Goal: Transaction & Acquisition: Purchase product/service

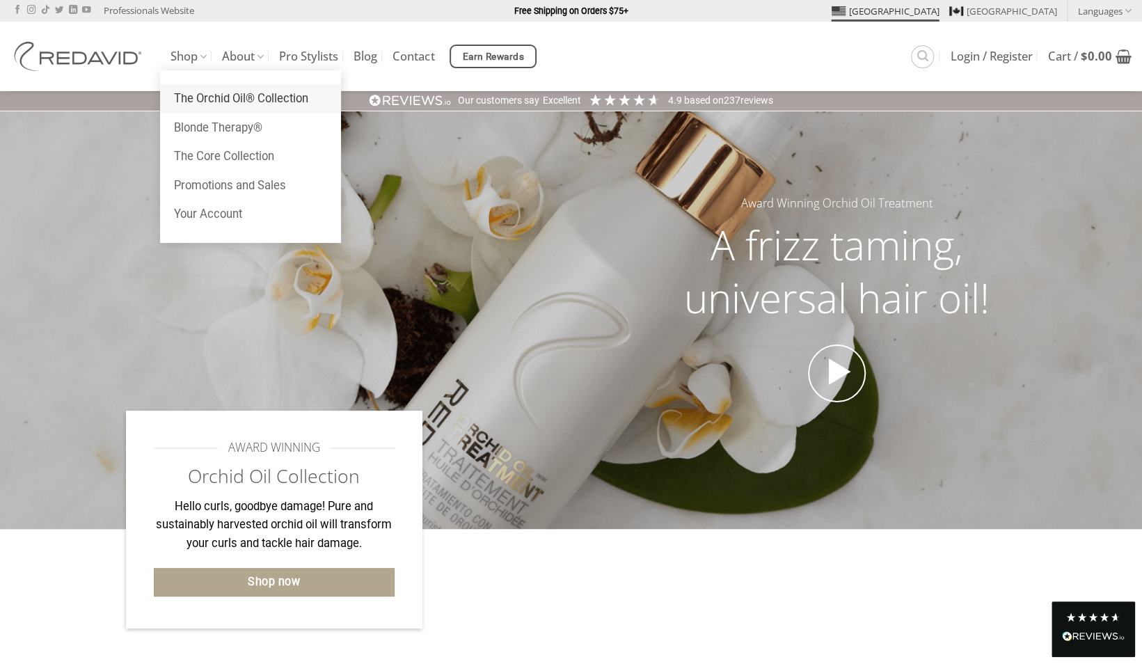
click at [192, 95] on link "The Orchid Oil® Collection" at bounding box center [250, 98] width 181 height 29
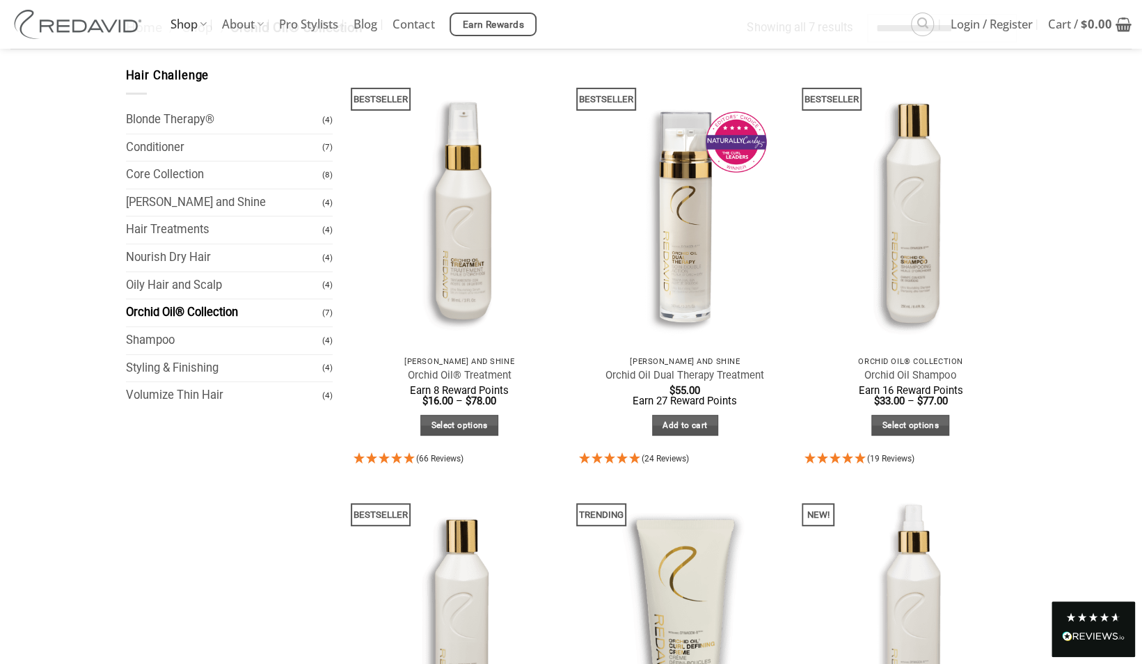
scroll to position [113, 0]
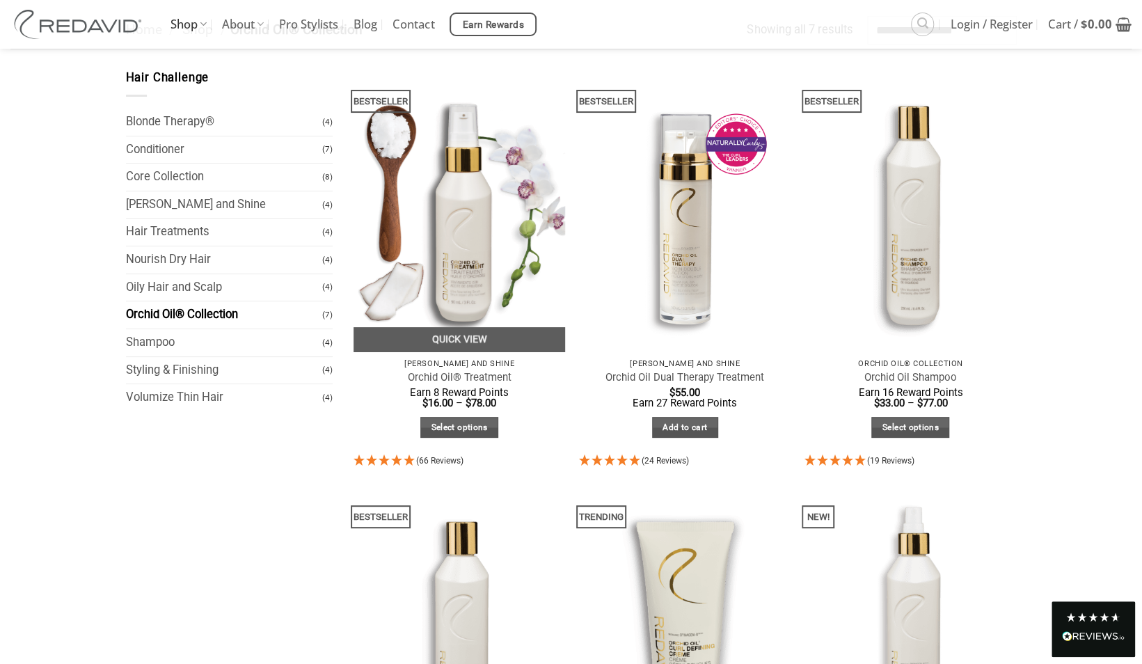
click at [469, 259] on img at bounding box center [460, 210] width 212 height 283
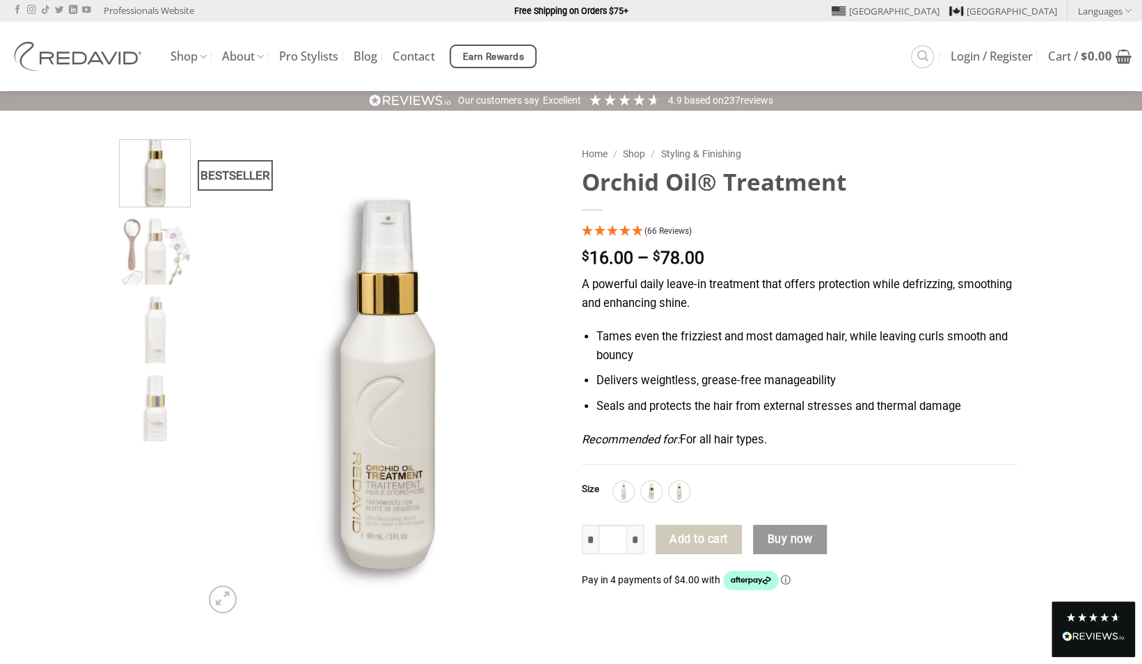
click at [665, 231] on span "(66 Reviews)" at bounding box center [668, 231] width 47 height 10
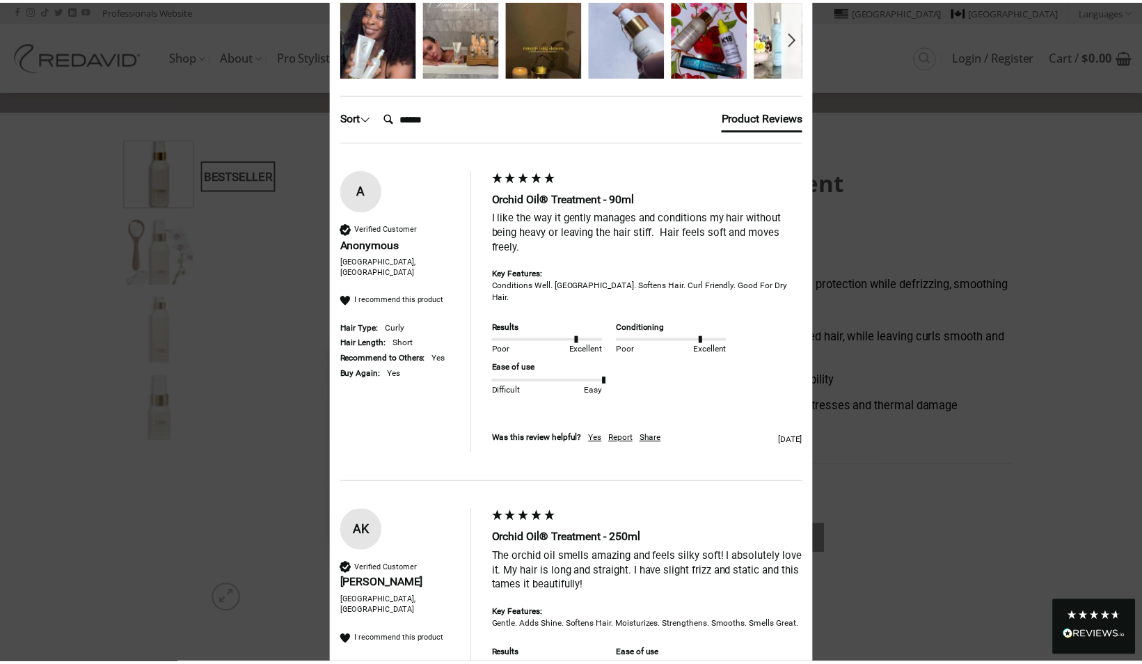
scroll to position [129, 0]
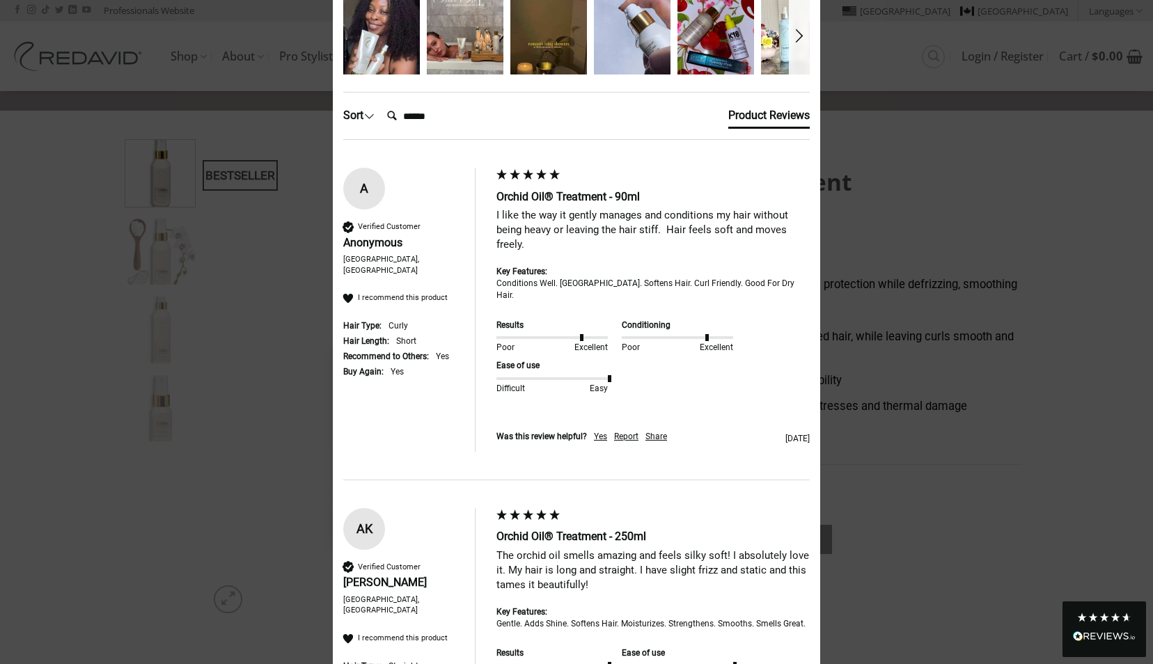
click at [195, 142] on div "× 4.95 Based on 66 reviews Results Poor Excellent Conditioning Poor Excellent E…" at bounding box center [576, 332] width 1153 height 664
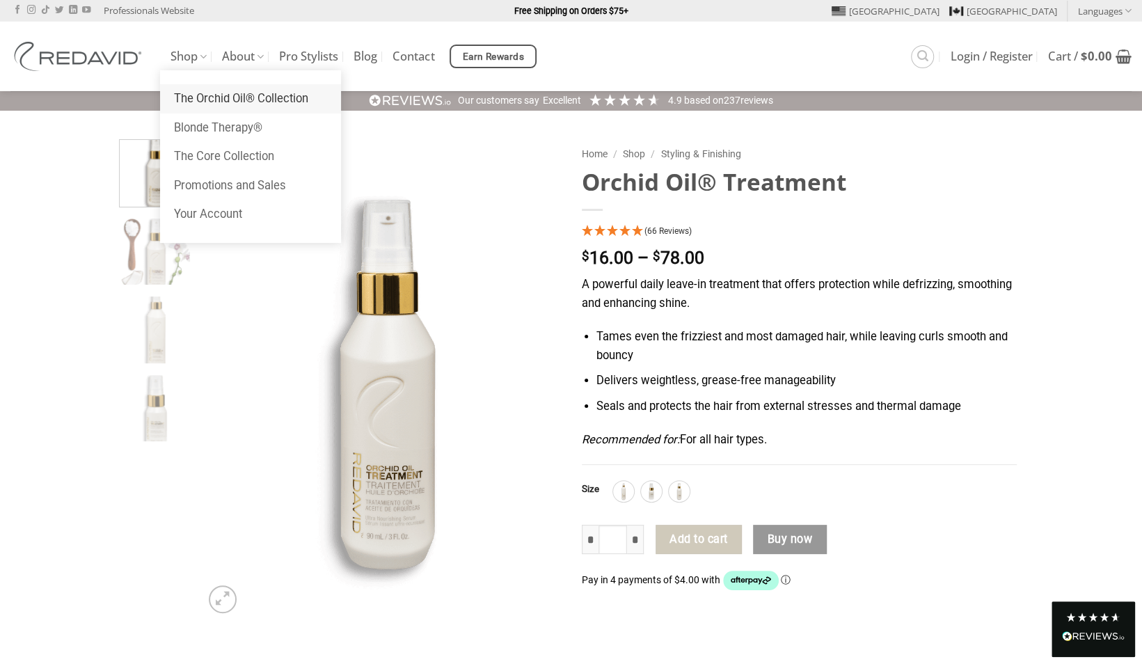
click at [194, 96] on link "The Orchid Oil® Collection" at bounding box center [250, 98] width 181 height 29
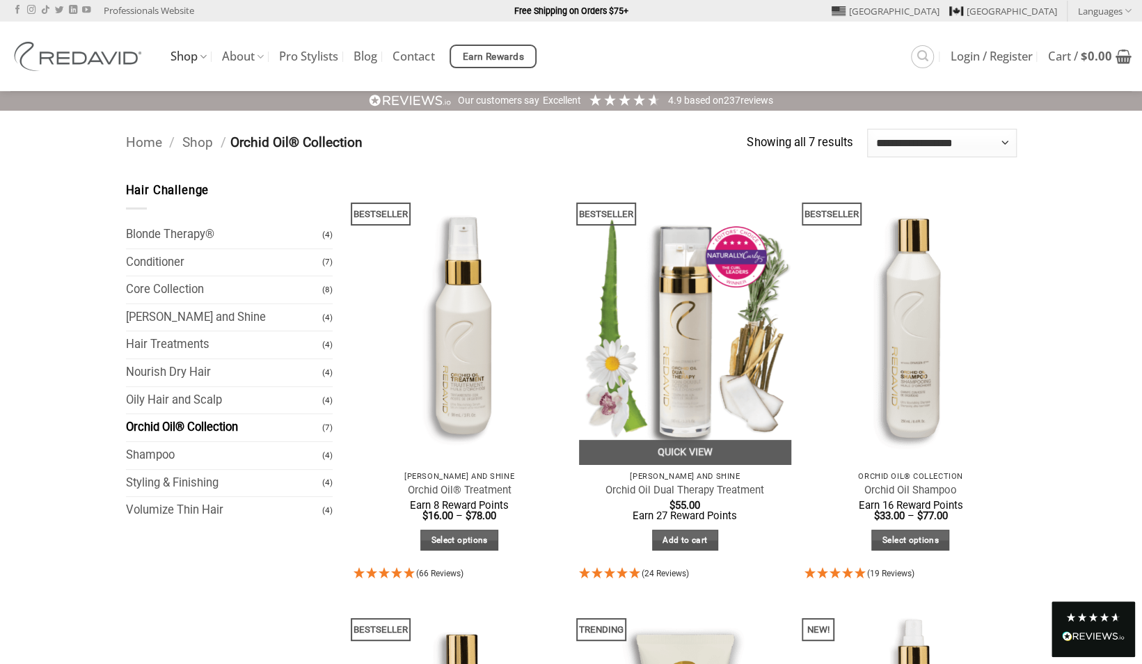
click at [685, 315] on img at bounding box center [685, 323] width 212 height 283
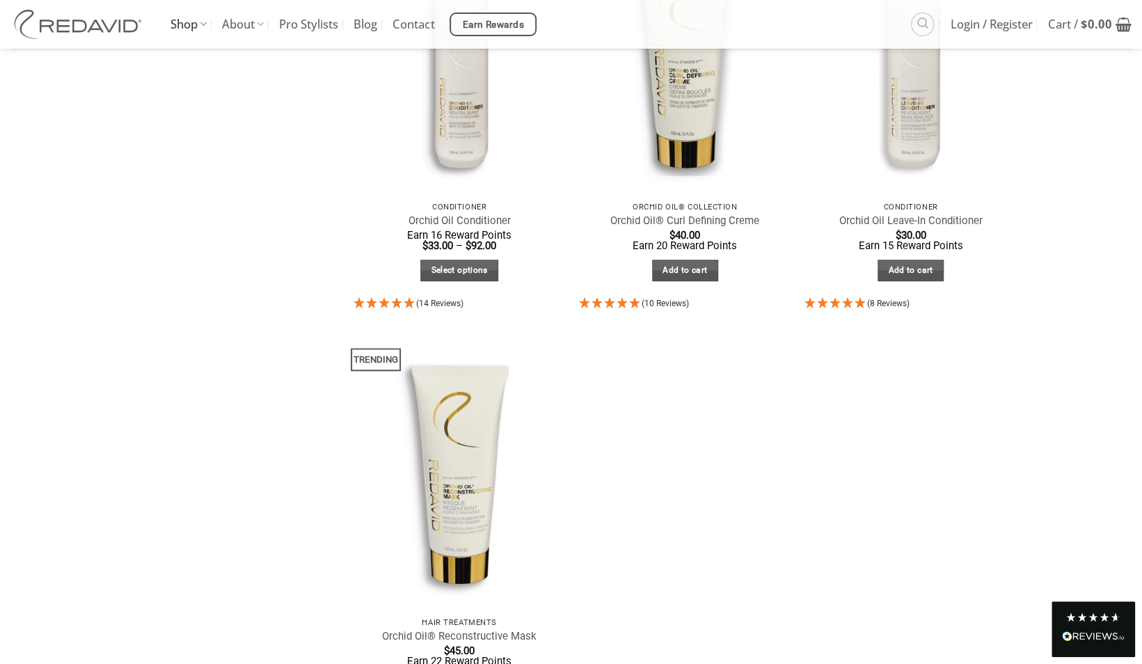
scroll to position [687, 0]
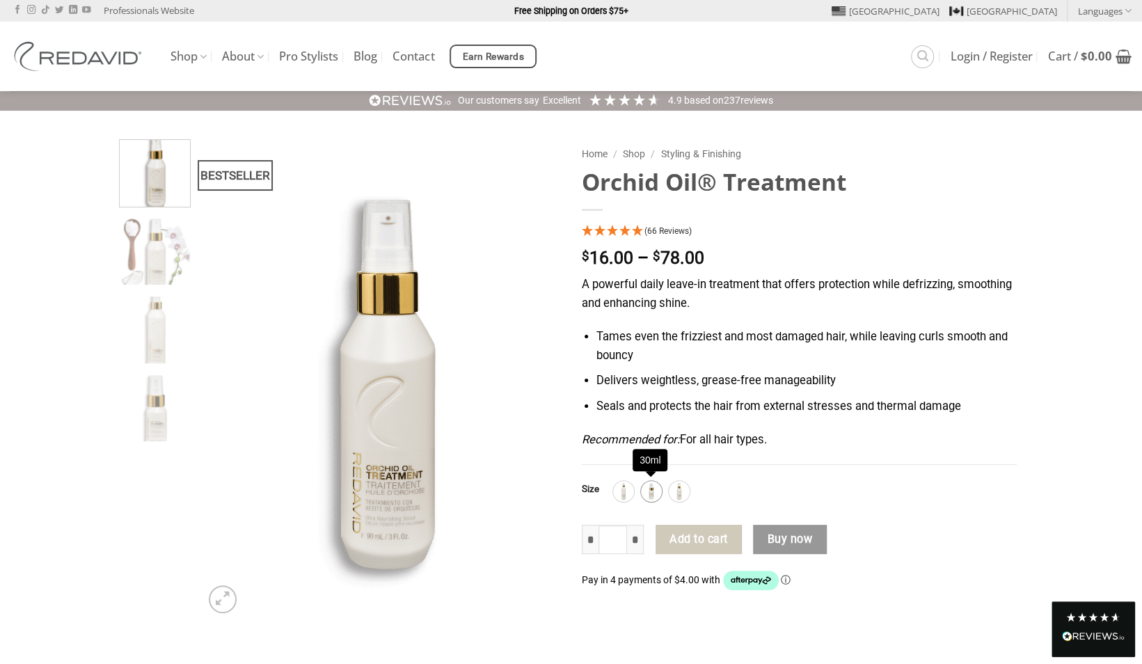
click at [649, 490] on img at bounding box center [652, 491] width 18 height 18
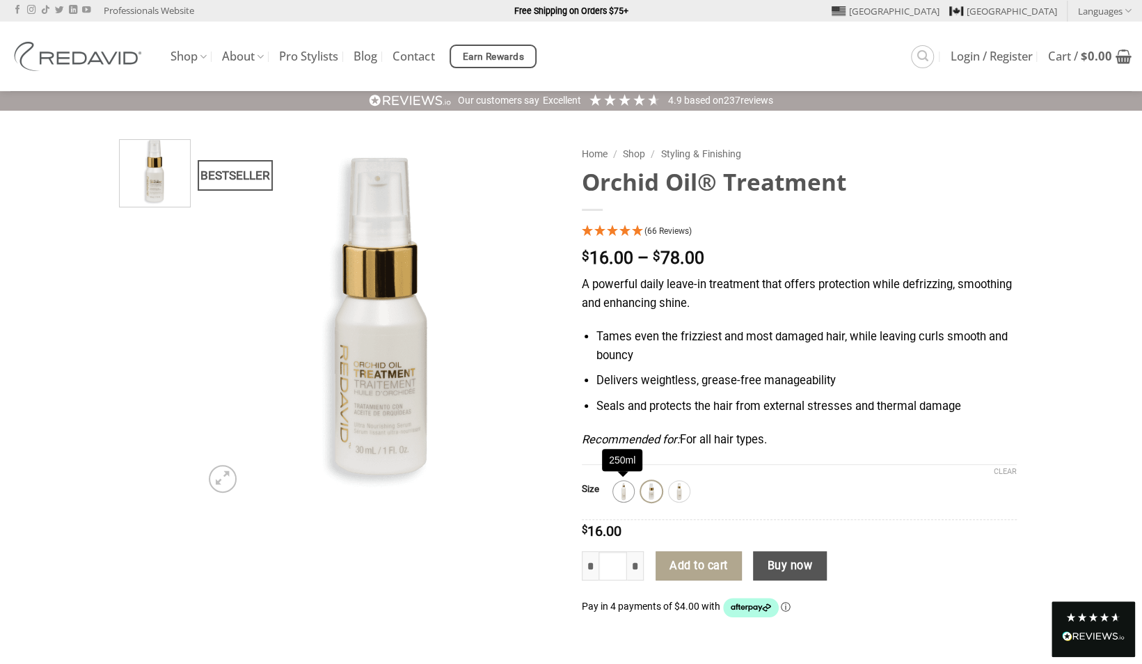
click at [623, 490] on img at bounding box center [624, 491] width 18 height 18
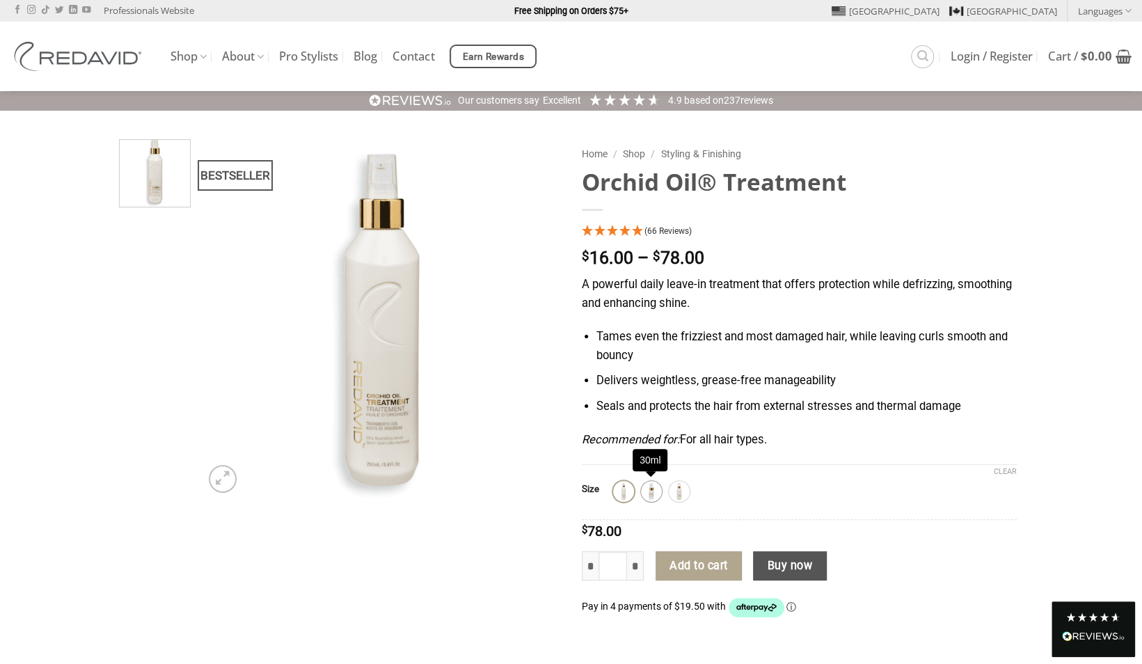
click at [658, 491] on img at bounding box center [652, 491] width 18 height 18
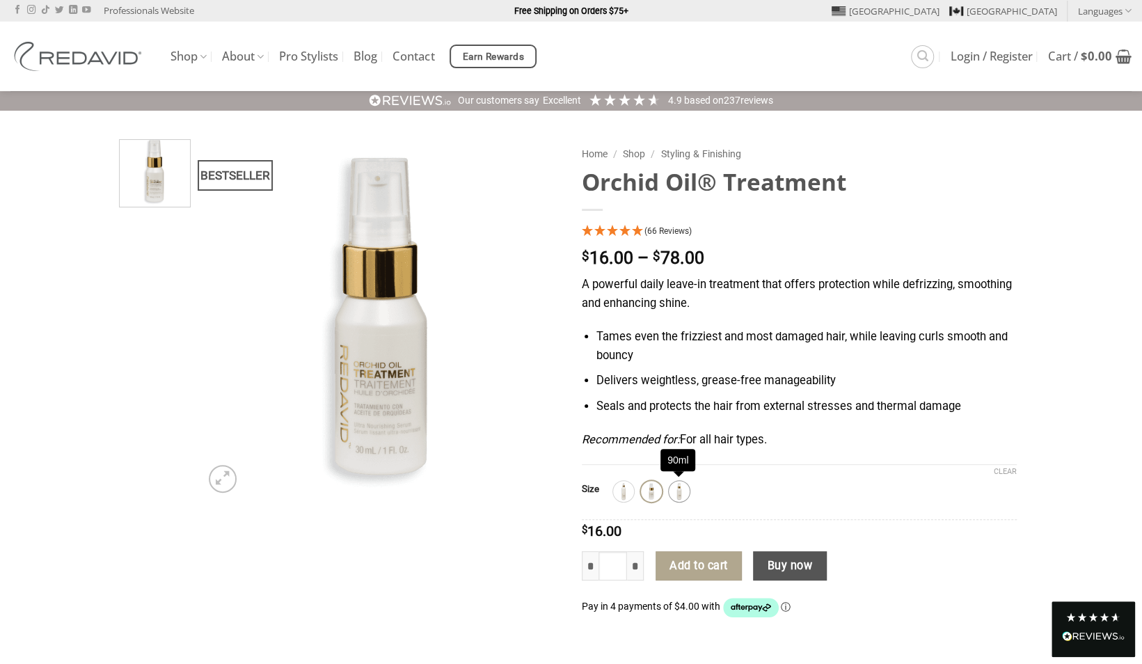
click at [676, 491] on img at bounding box center [679, 491] width 18 height 18
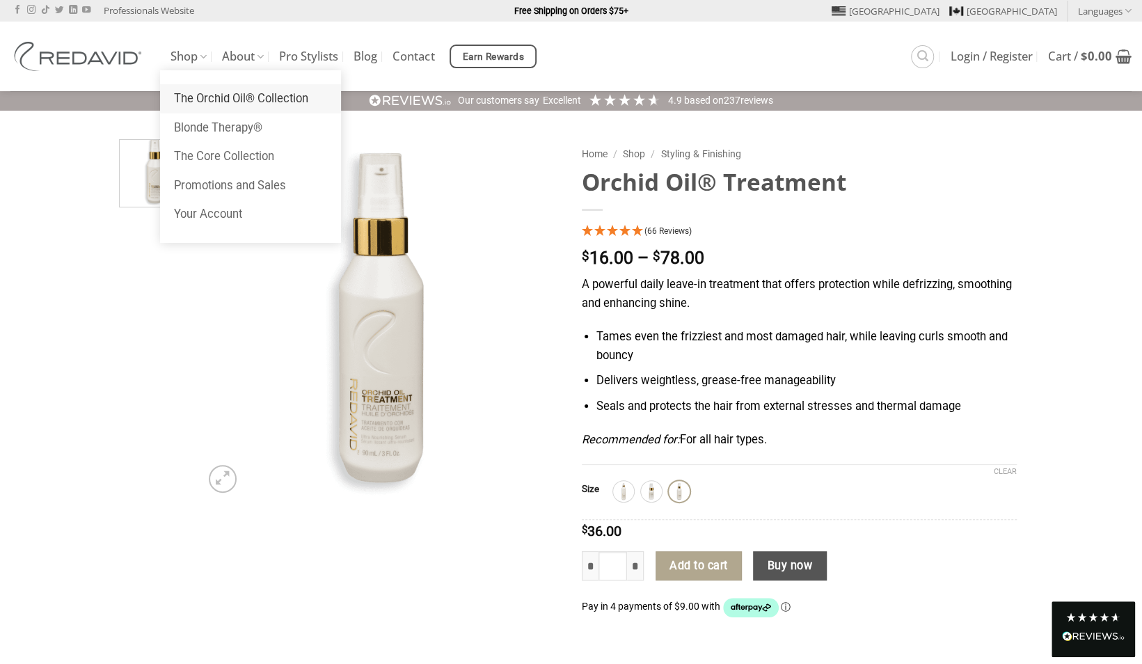
click at [196, 96] on link "The Orchid Oil® Collection" at bounding box center [250, 98] width 181 height 29
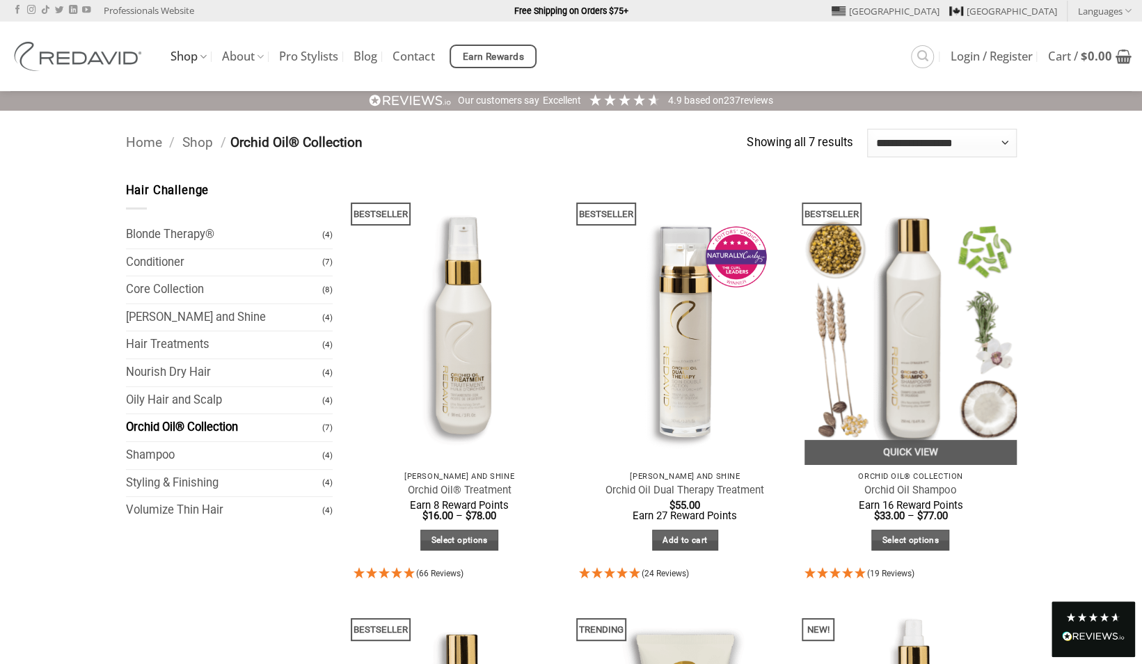
click at [915, 320] on img at bounding box center [911, 323] width 212 height 283
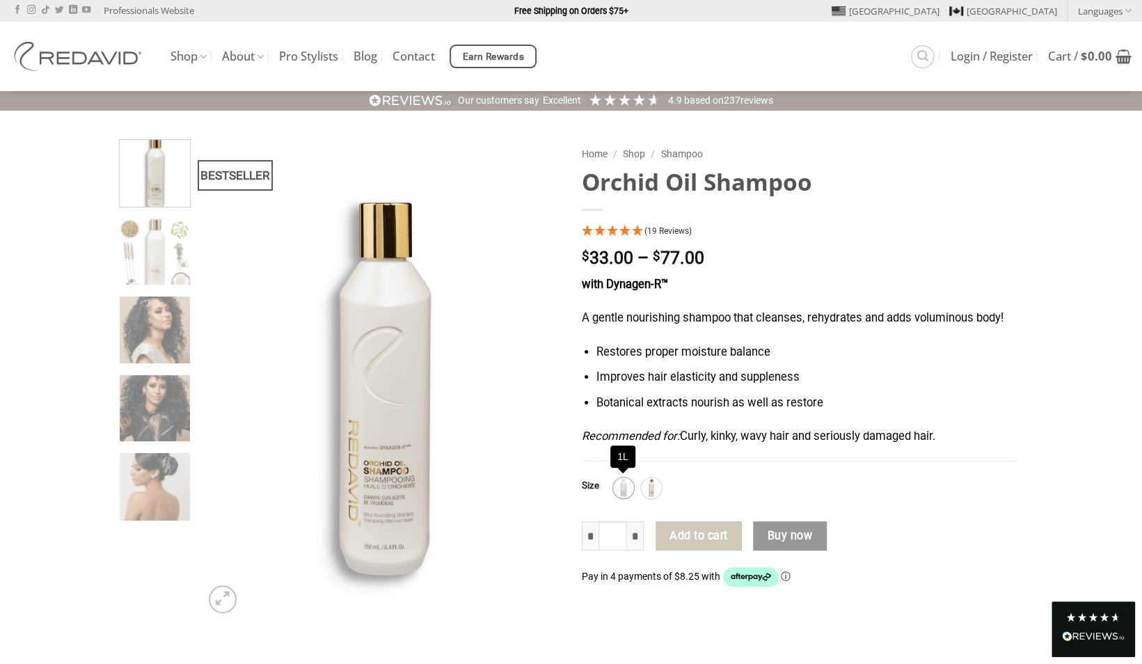
click at [619, 491] on img at bounding box center [624, 488] width 18 height 18
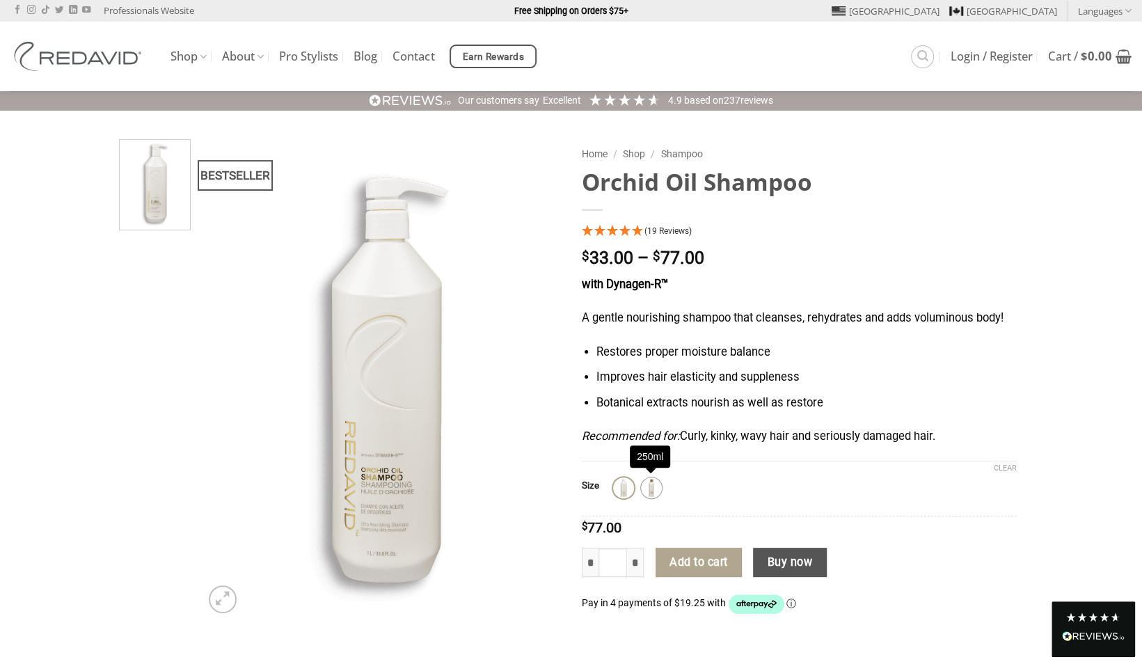
click at [648, 487] on img at bounding box center [652, 488] width 18 height 18
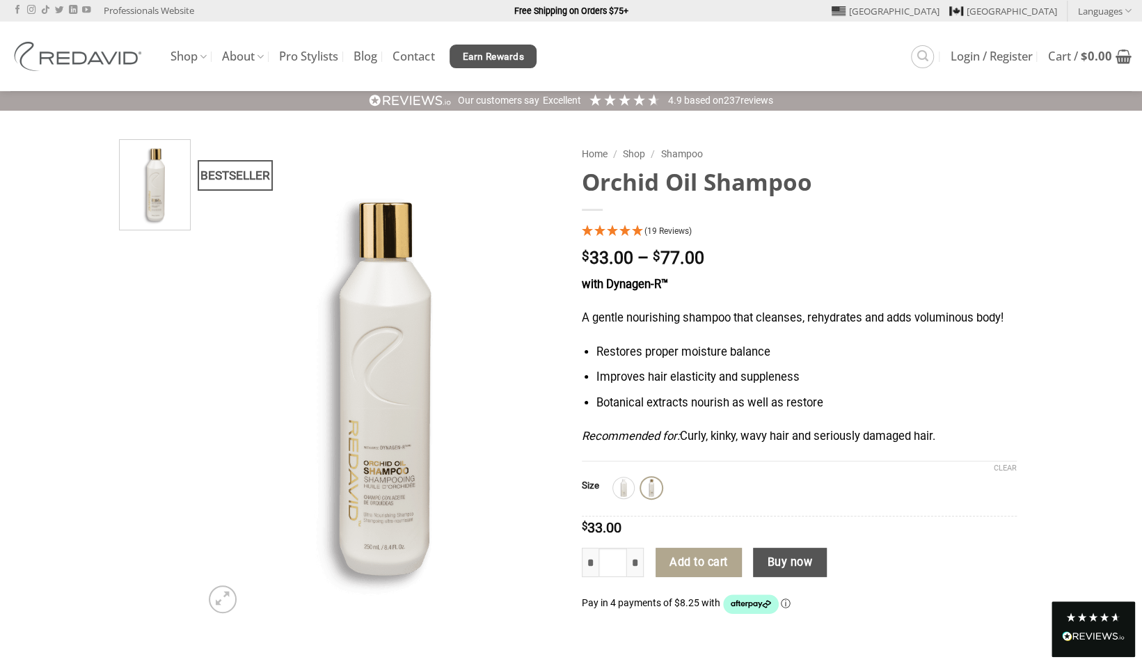
click at [524, 54] on span "Earn Rewards" at bounding box center [493, 56] width 61 height 15
